Goal: Task Accomplishment & Management: Use online tool/utility

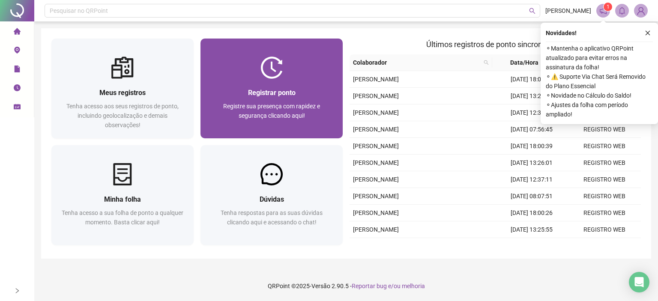
click at [327, 72] on div at bounding box center [271, 68] width 142 height 22
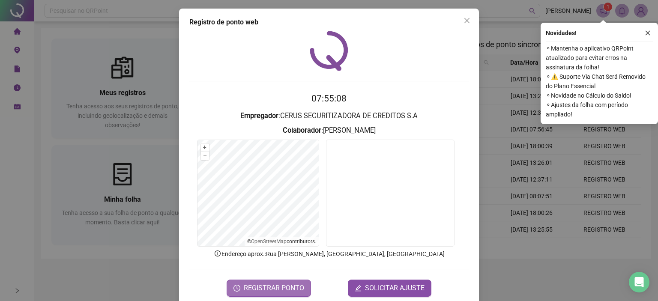
click at [254, 286] on span "REGISTRAR PONTO" at bounding box center [274, 288] width 60 height 10
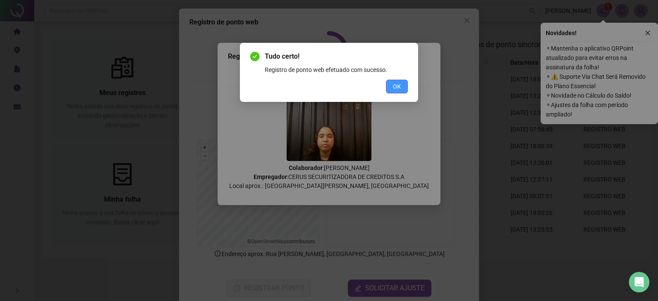
click at [400, 86] on span "OK" at bounding box center [397, 86] width 8 height 9
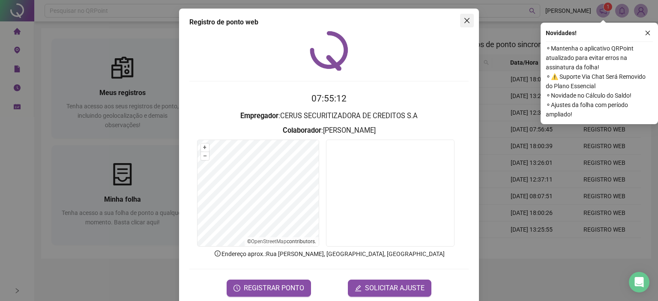
click at [464, 21] on icon "close" at bounding box center [466, 20] width 5 height 5
